Goal: Task Accomplishment & Management: Manage account settings

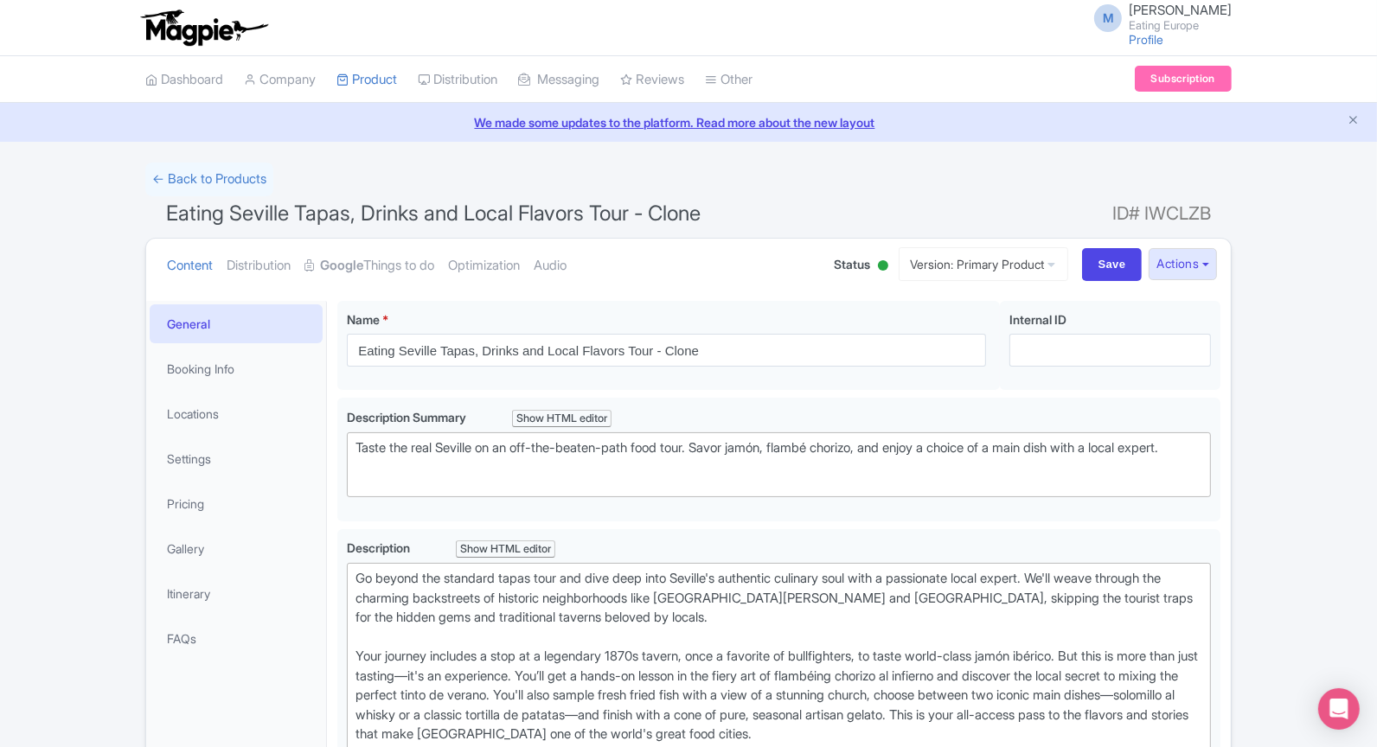
click at [483, 216] on span "Eating Seville Tapas, Drinks and Local Flavors Tour - Clone" at bounding box center [433, 213] width 535 height 25
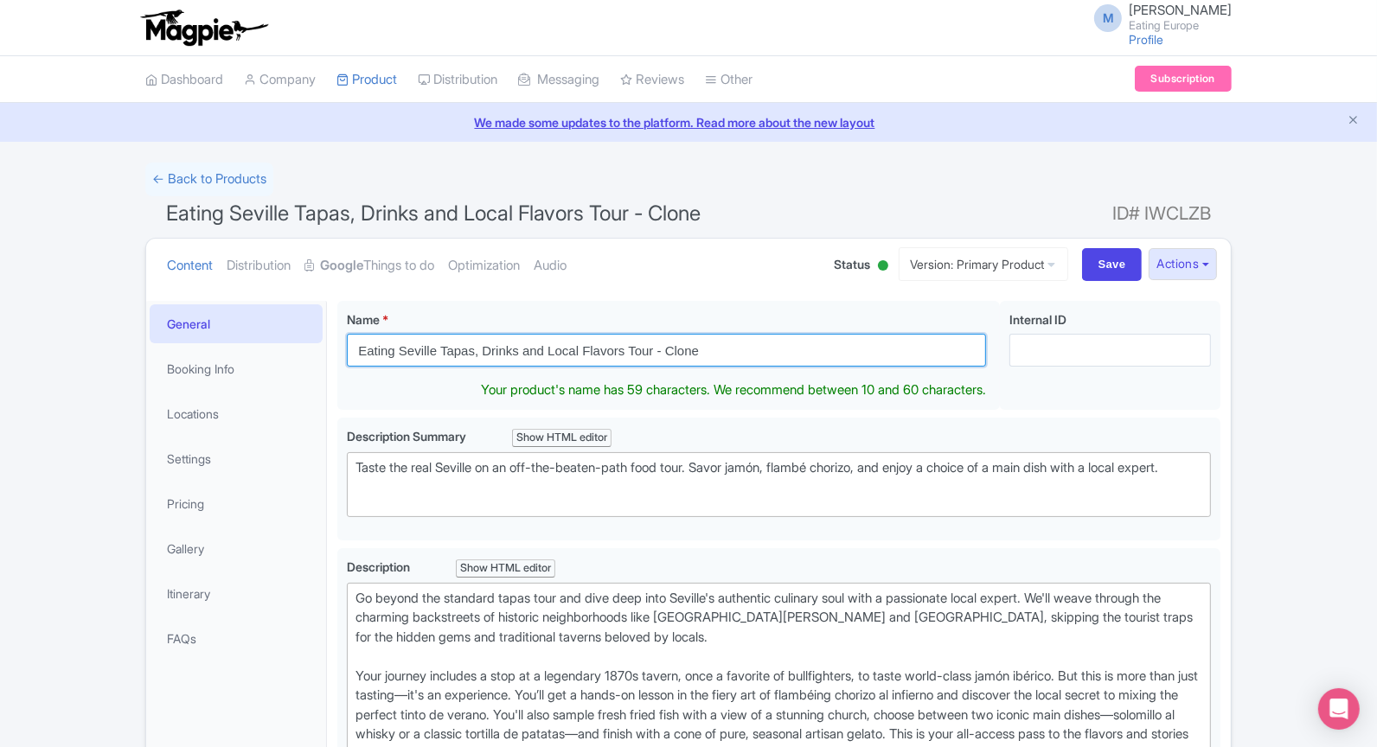
drag, startPoint x: 701, startPoint y: 348, endPoint x: 194, endPoint y: 347, distance: 507.7
paste input "an [PERSON_NAME] Tour"
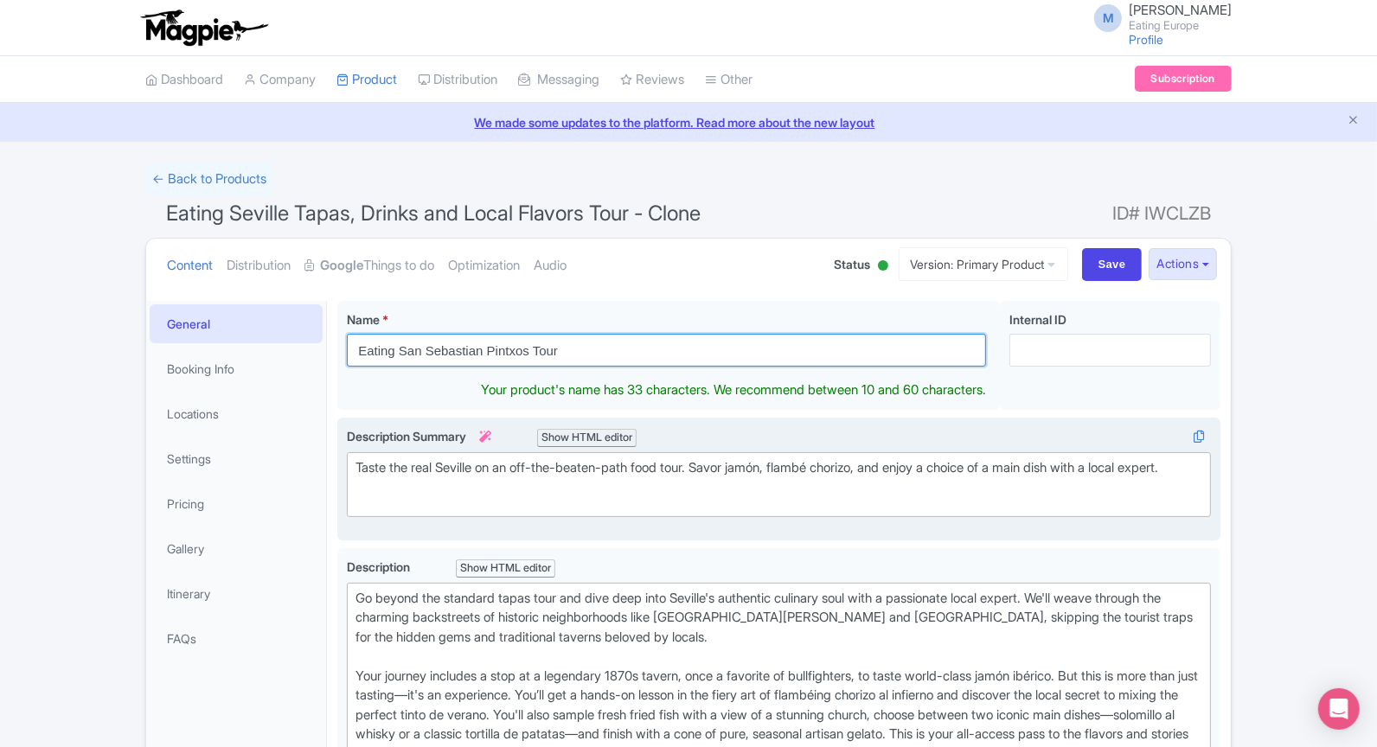
type input "Eating San Sebastian Pintxos Tour"
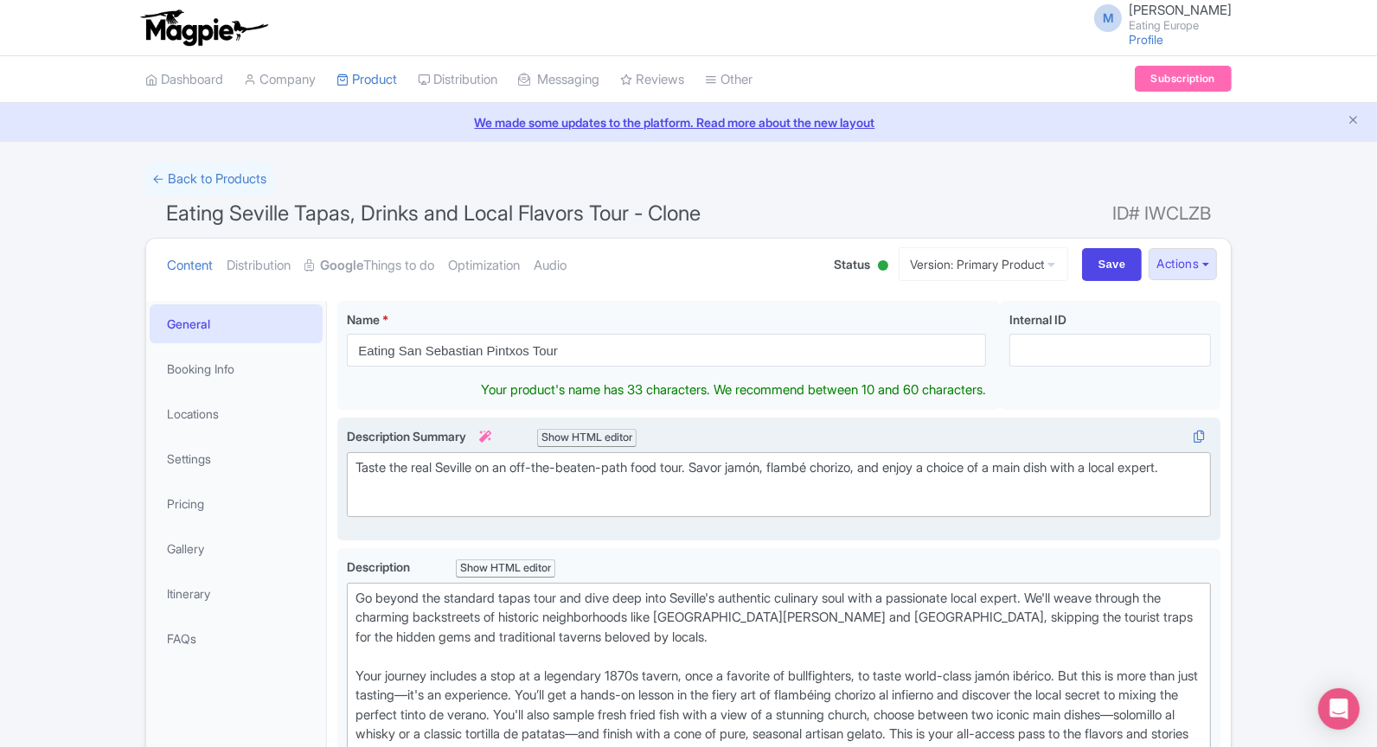
click at [584, 494] on trix-editor "Taste the real Seville on an off-the-beaten-path food tour. Savor jamón, flambé…" at bounding box center [779, 484] width 864 height 65
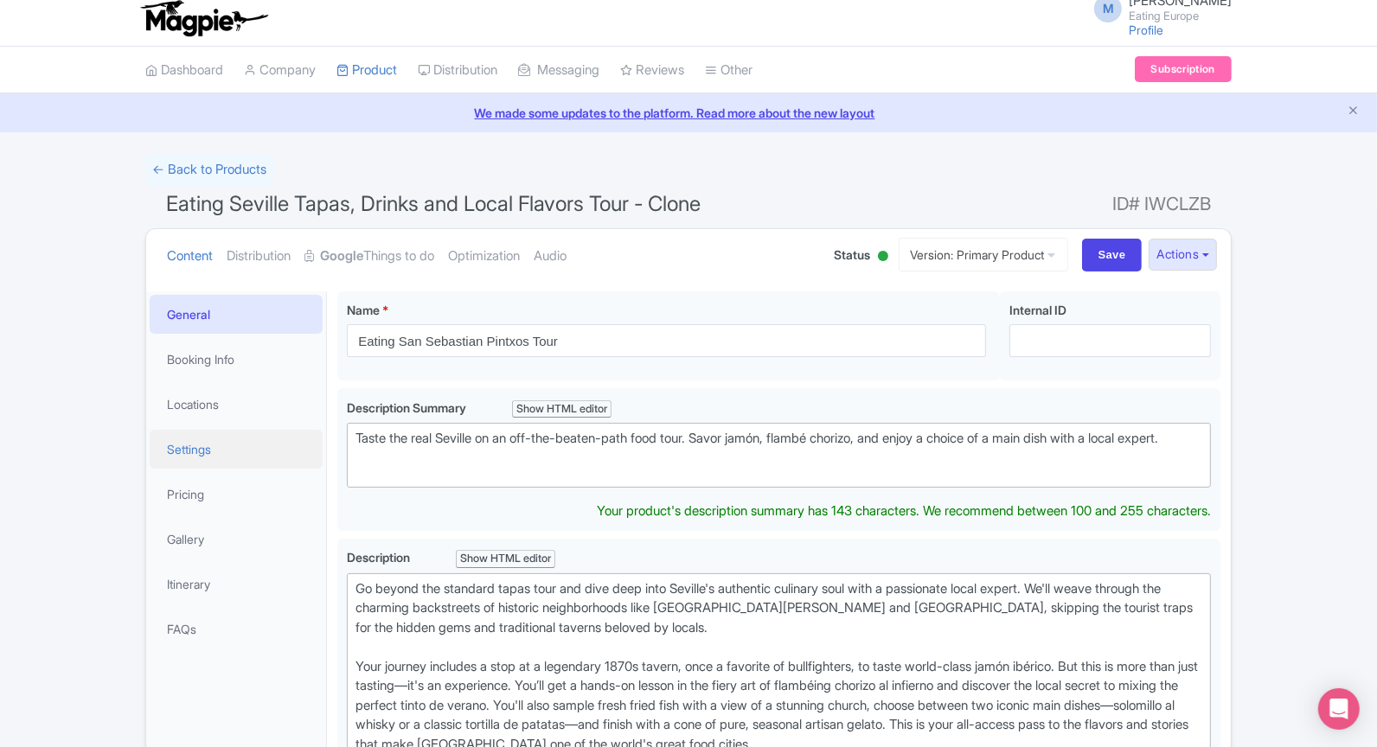
scroll to position [16, 0]
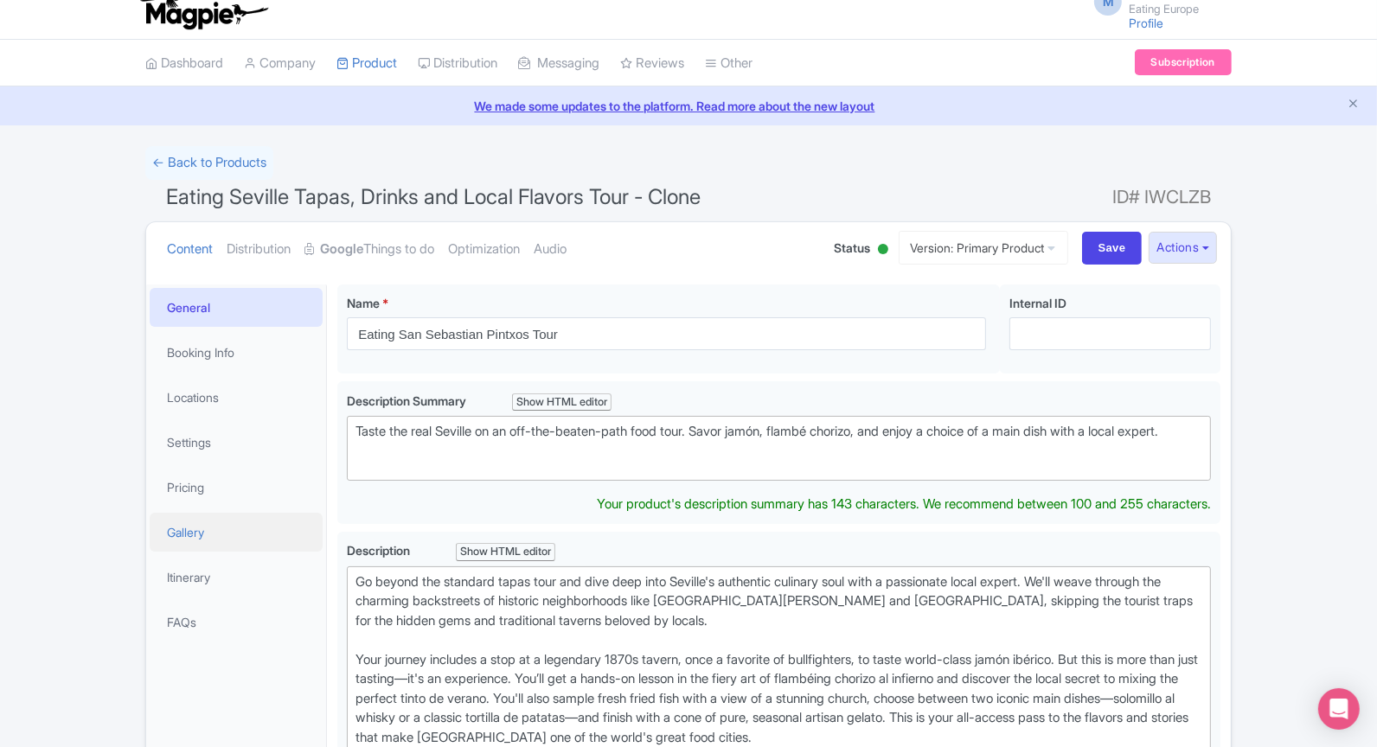
click at [200, 522] on link "Gallery" at bounding box center [236, 532] width 173 height 39
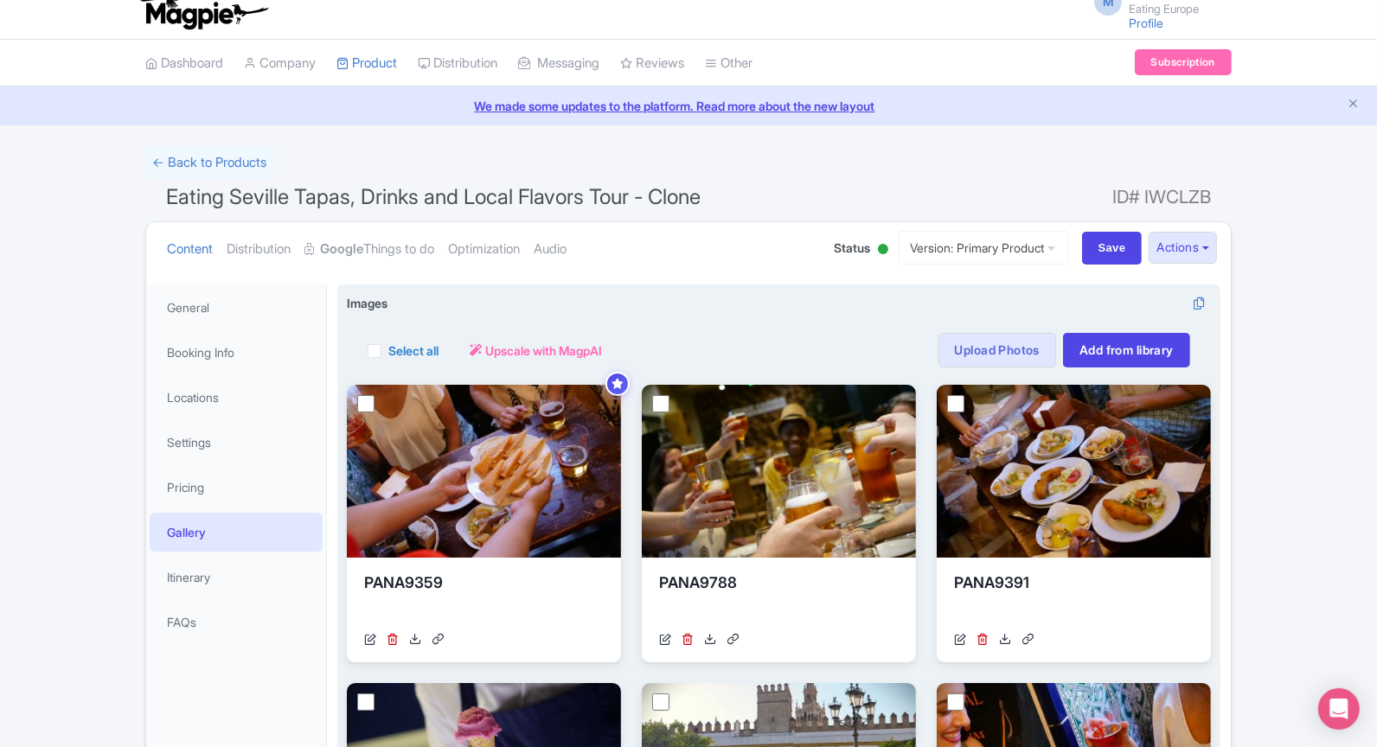
click at [388, 342] on label "Select all" at bounding box center [413, 351] width 50 height 18
click at [388, 342] on input "Select all" at bounding box center [393, 345] width 11 height 11
checkbox input "true"
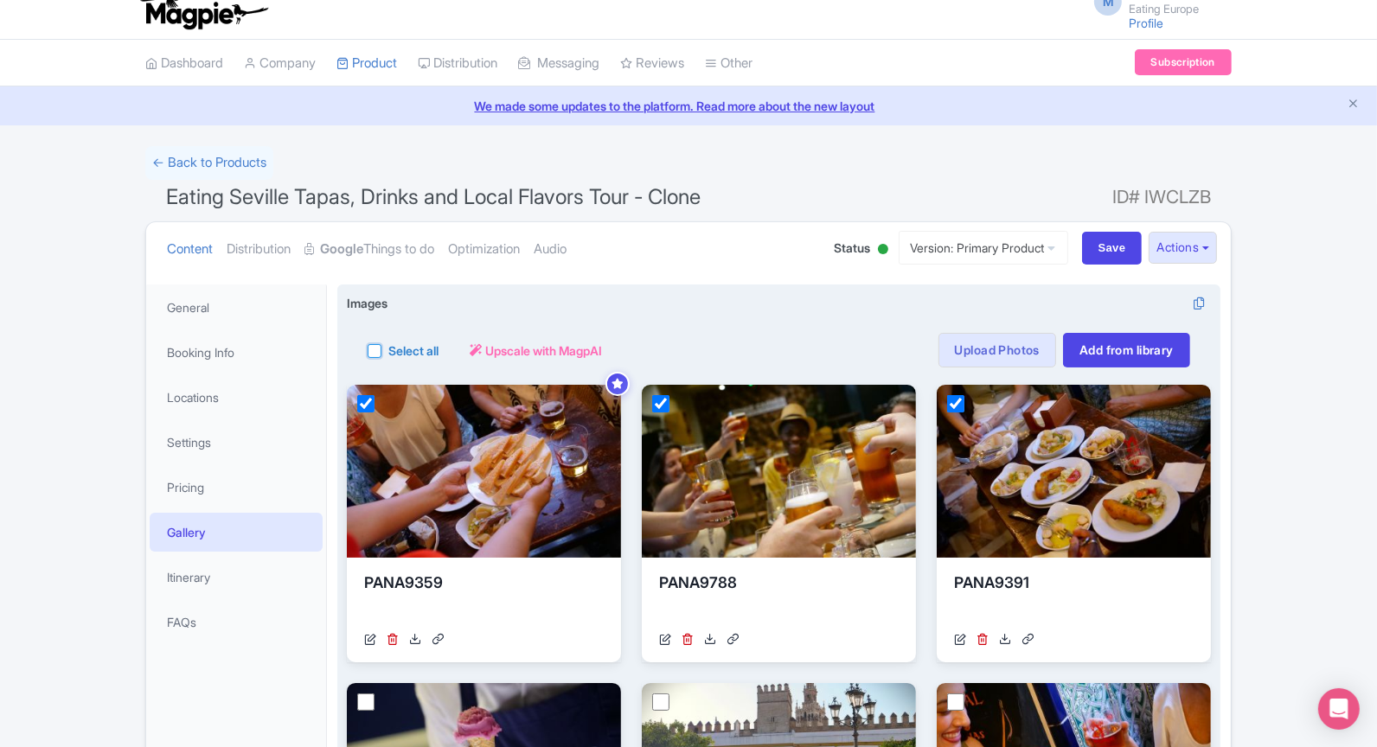
checkbox input "true"
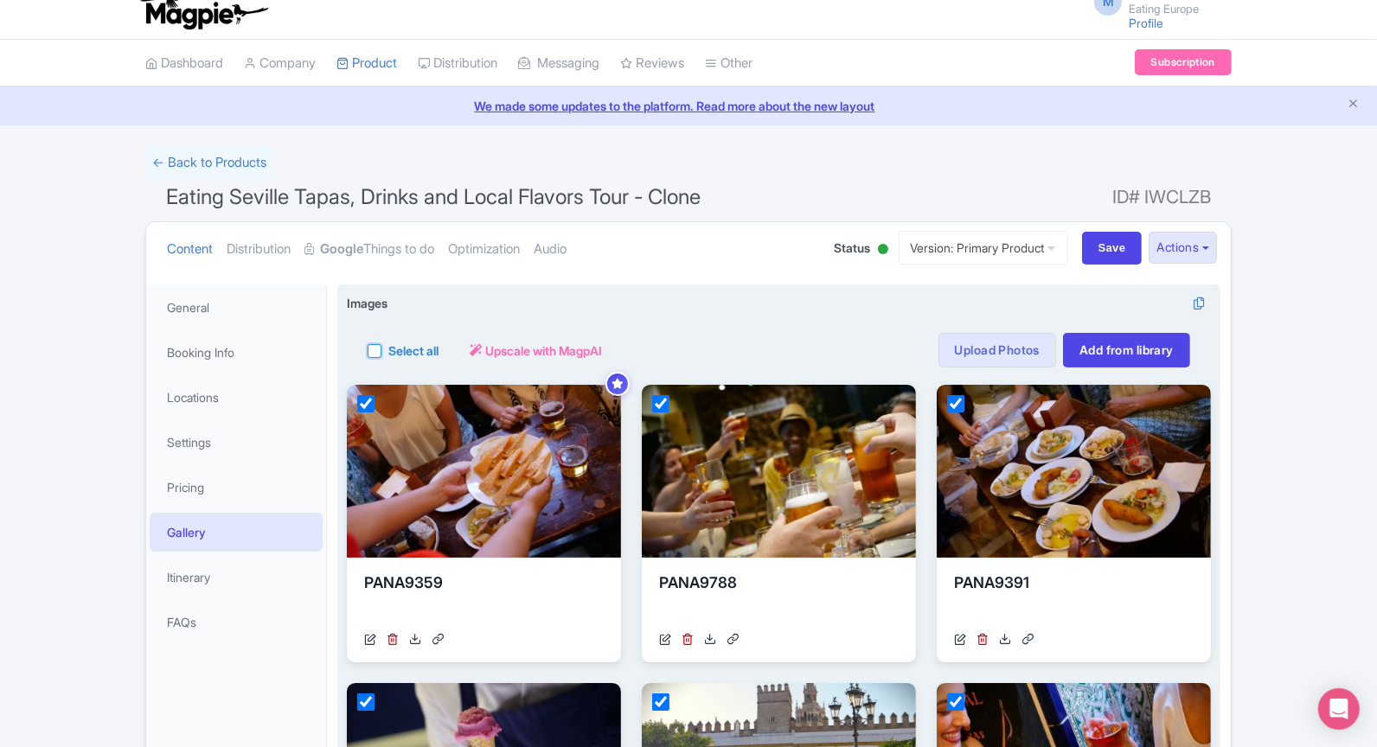
checkbox input "true"
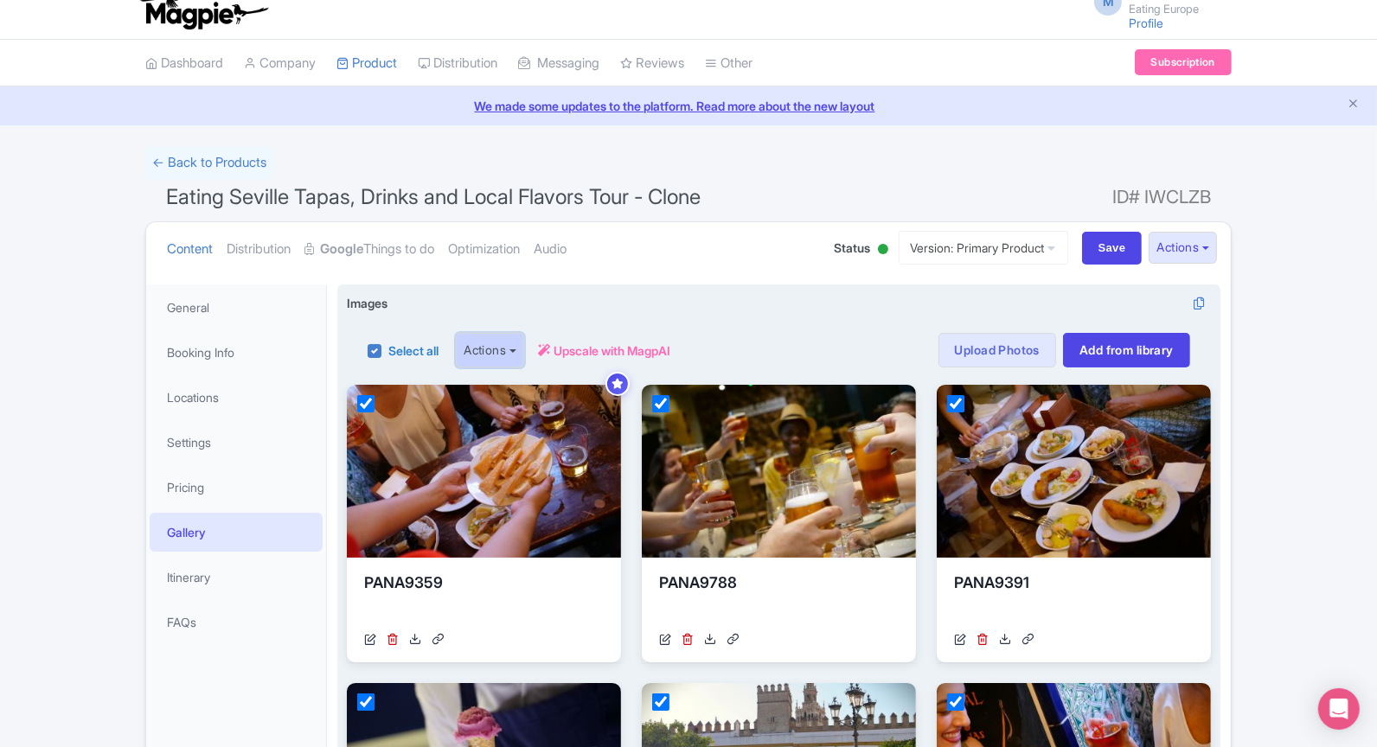
click at [521, 347] on button "Actions" at bounding box center [490, 350] width 68 height 35
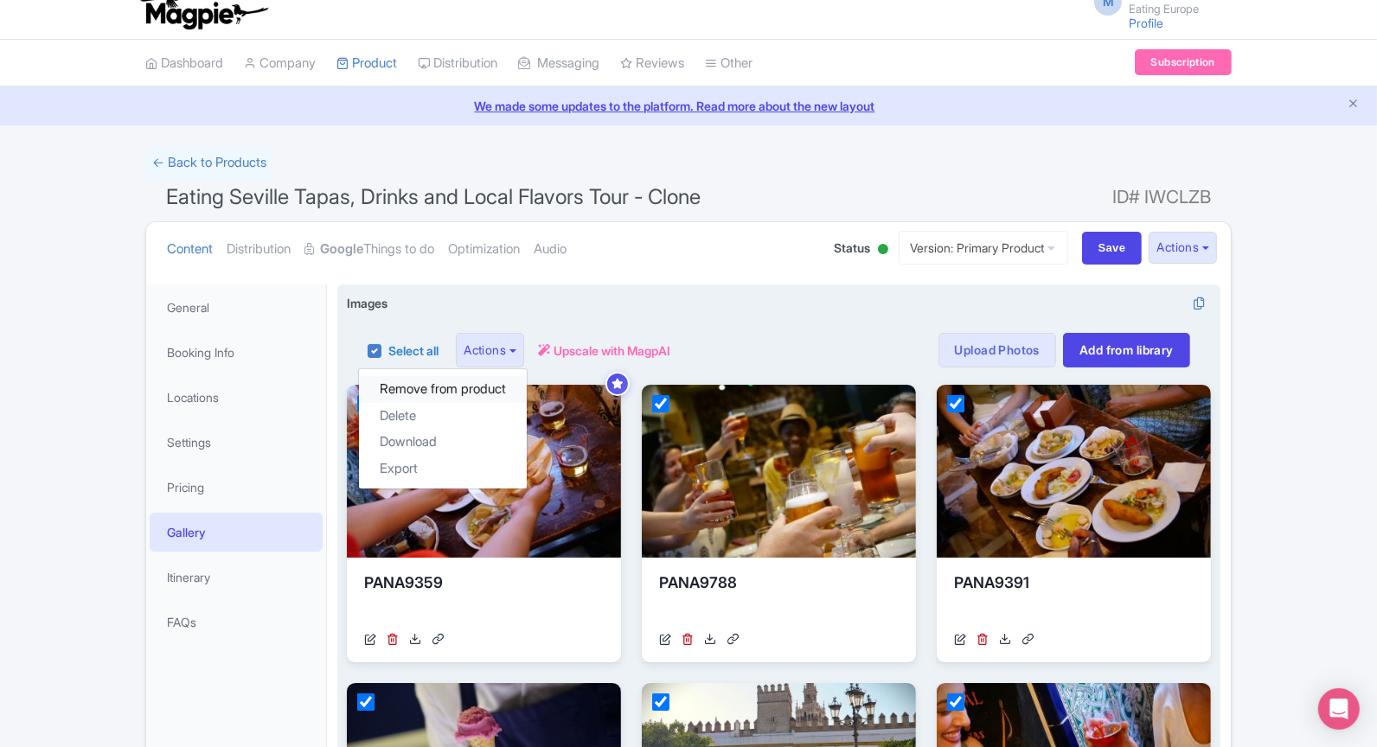
click at [496, 395] on link "Remove from product" at bounding box center [443, 389] width 168 height 27
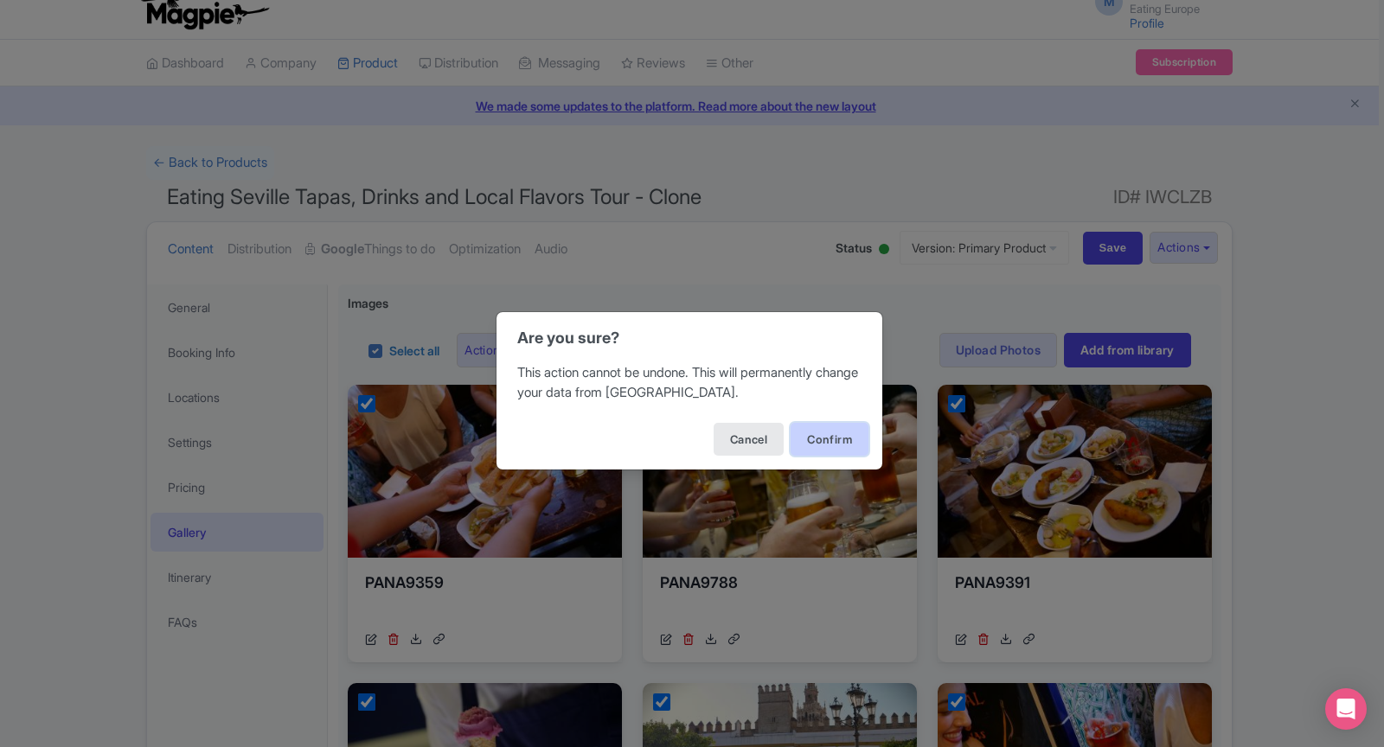
click at [831, 426] on button "Confirm" at bounding box center [830, 439] width 78 height 33
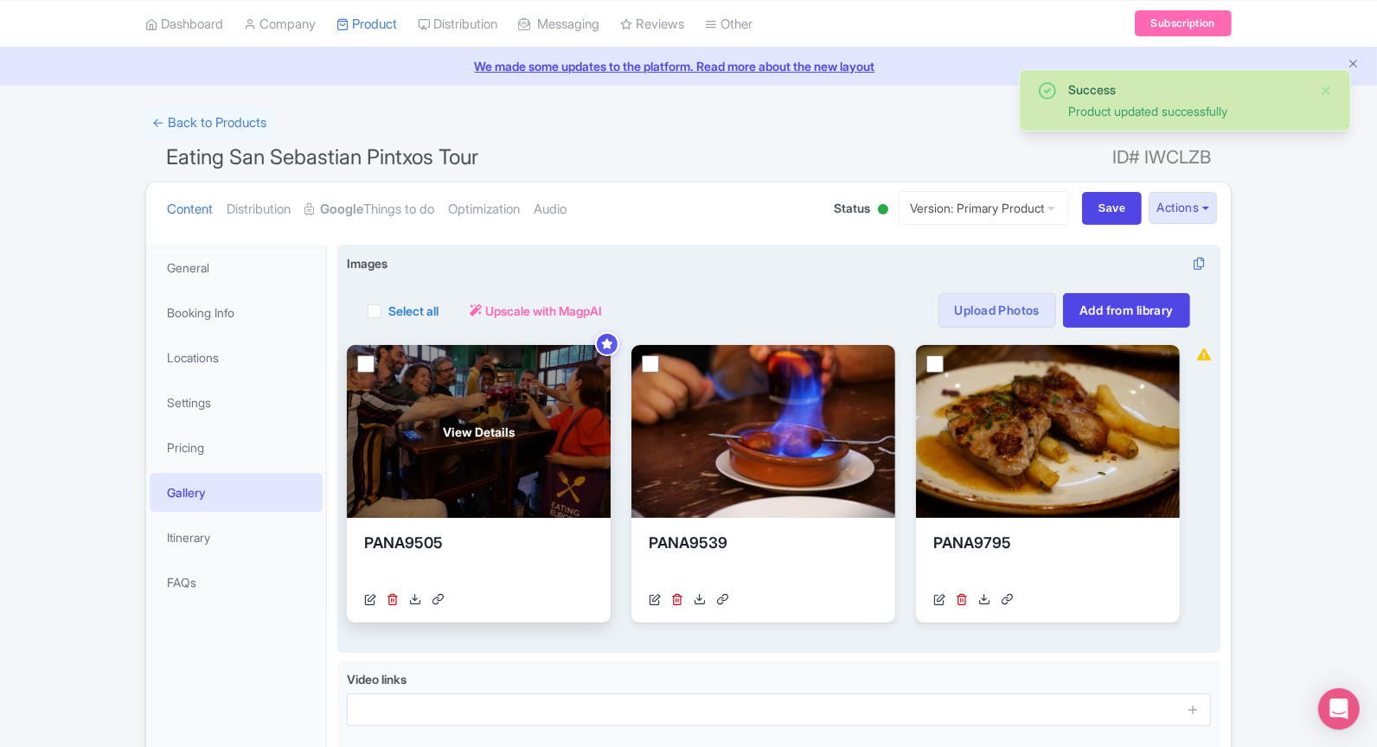
scroll to position [37, 0]
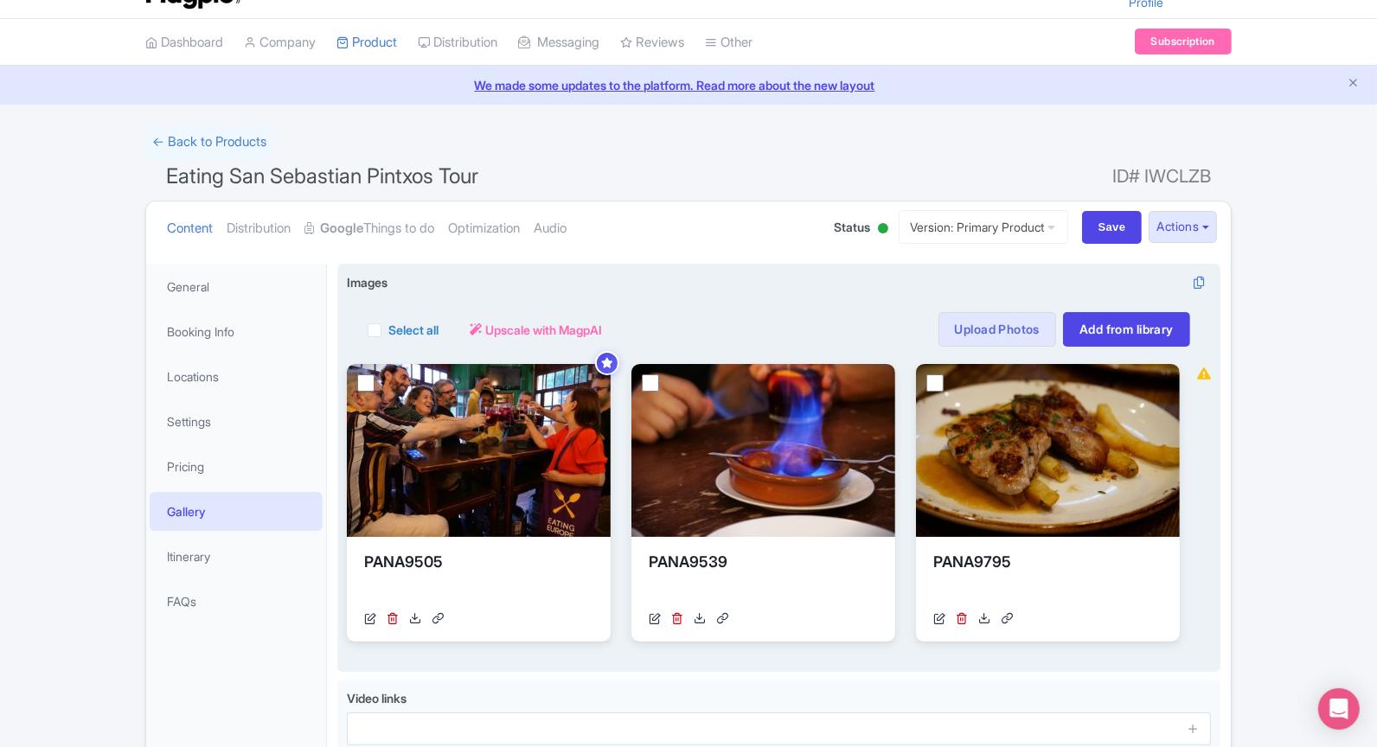
click at [388, 324] on label "Select all" at bounding box center [413, 330] width 50 height 18
click at [388, 324] on input "Select all" at bounding box center [393, 324] width 11 height 11
checkbox input "true"
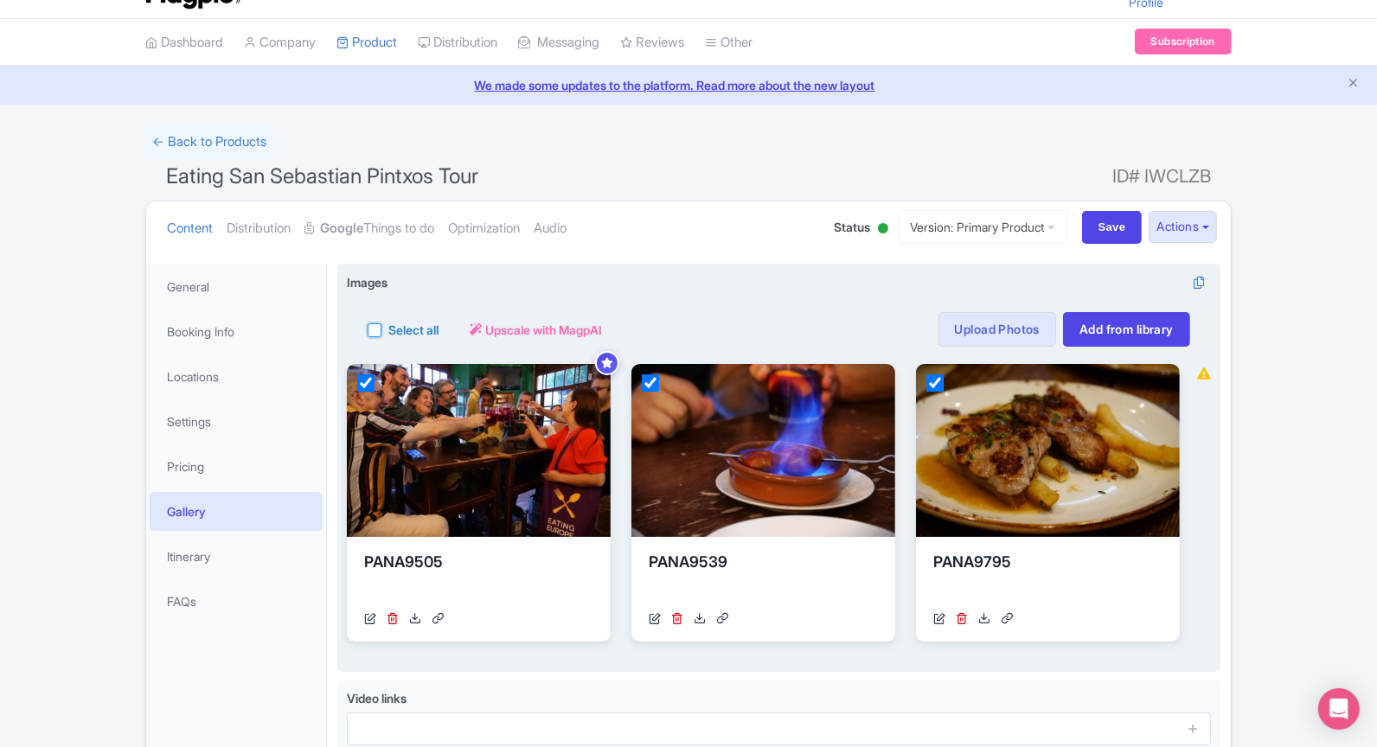
checkbox input "true"
click at [522, 326] on button "Actions" at bounding box center [490, 329] width 68 height 35
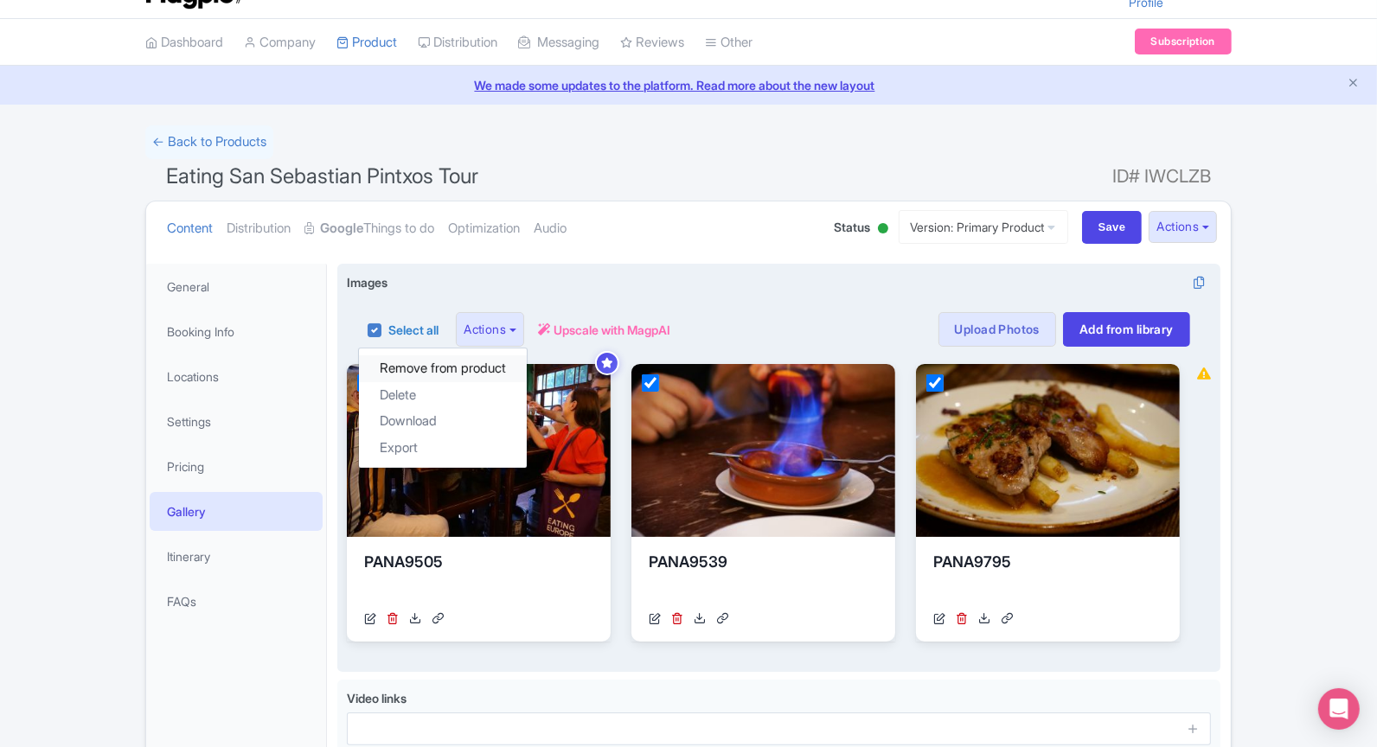
click at [483, 363] on link "Remove from product" at bounding box center [443, 368] width 168 height 27
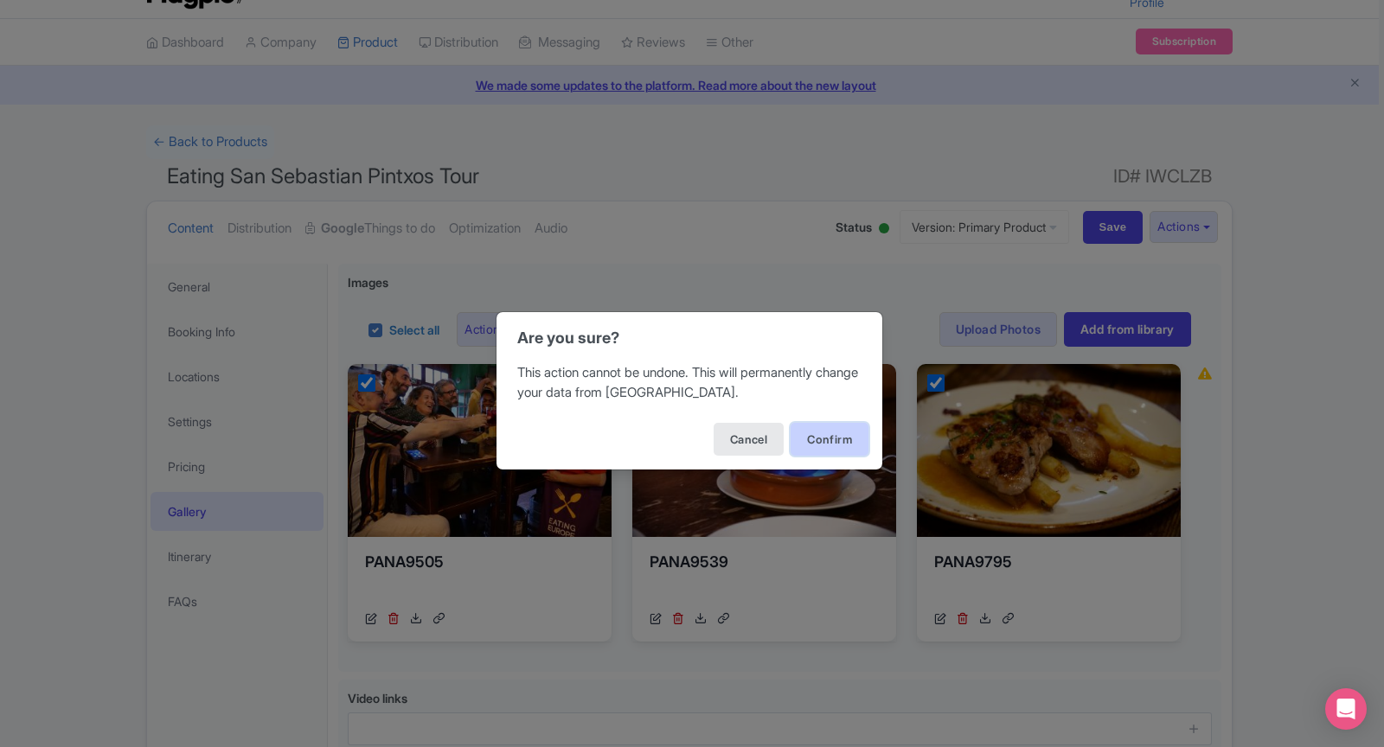
click at [861, 433] on button "Confirm" at bounding box center [830, 439] width 78 height 33
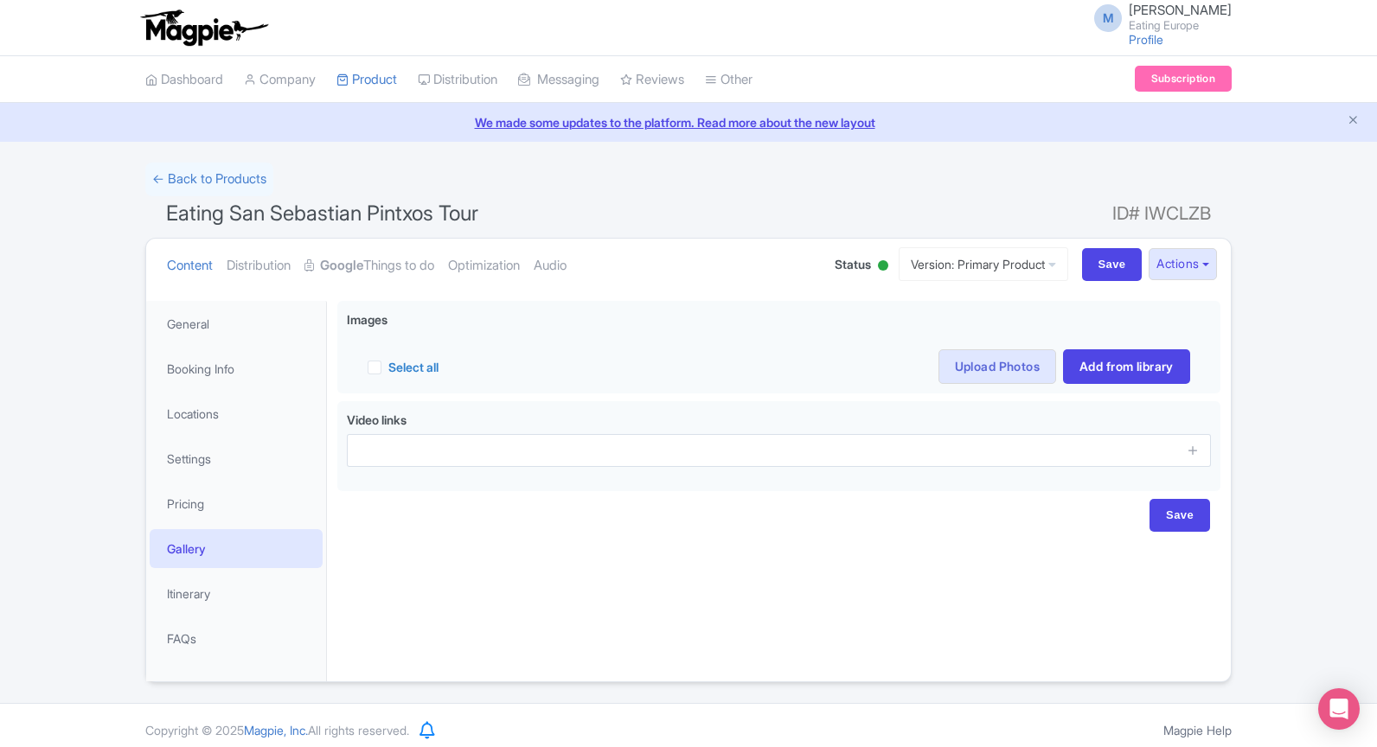
scroll to position [7, 0]
